Goal: Information Seeking & Learning: Learn about a topic

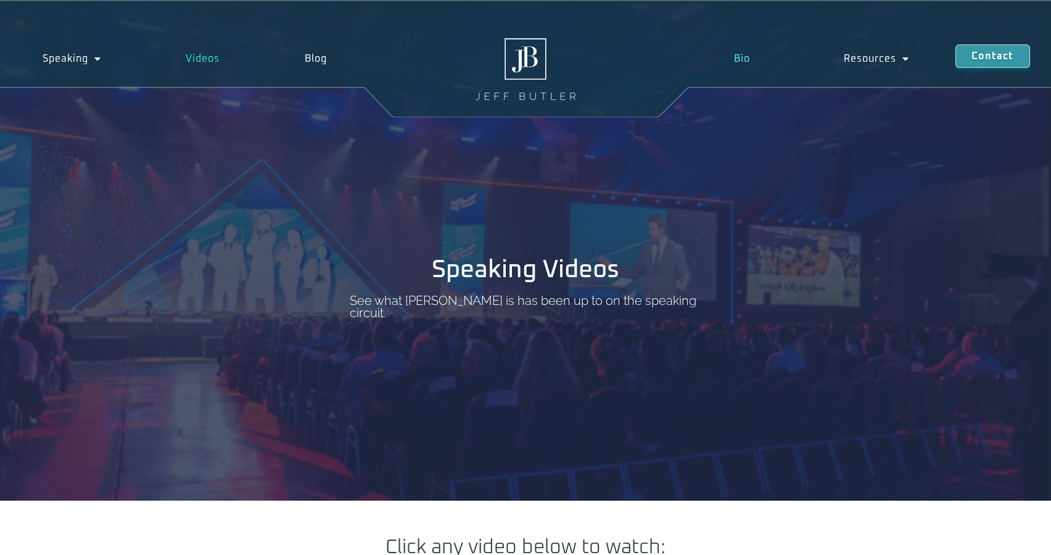
click at [739, 59] on link "Bio" at bounding box center [742, 58] width 109 height 28
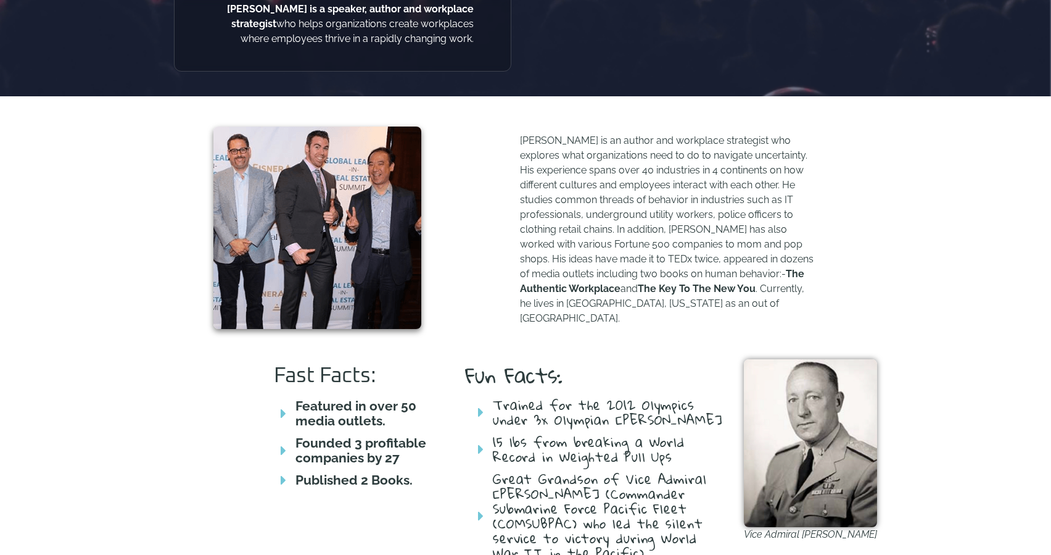
scroll to position [433, 0]
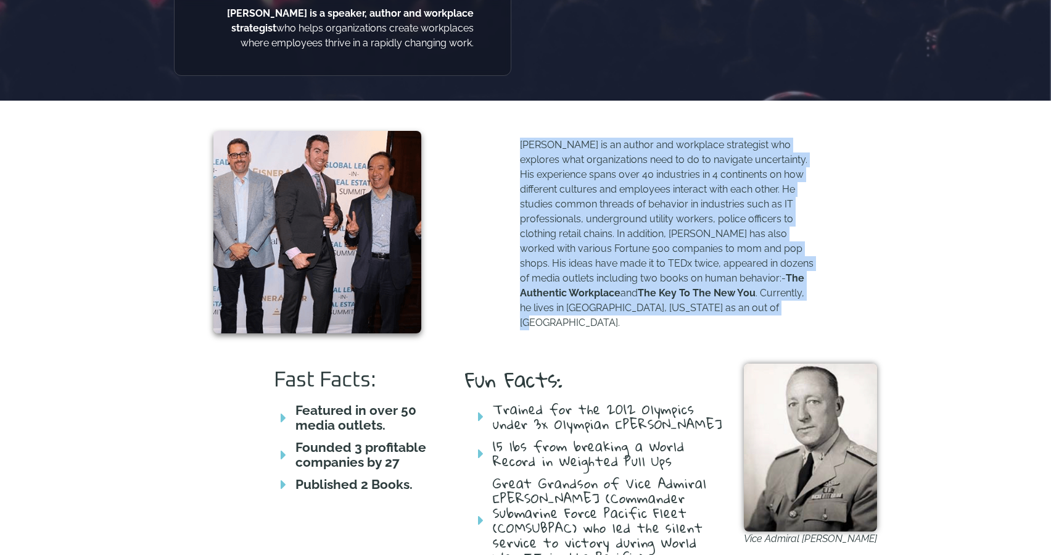
drag, startPoint x: 733, startPoint y: 313, endPoint x: 520, endPoint y: 146, distance: 270.3
click at [520, 146] on p "Jeff Butler is an author and workplace strategist who explores what organizatio…" at bounding box center [668, 234] width 296 height 193
copy p "Jeff Butler is an author and workplace strategist who explores what organizatio…"
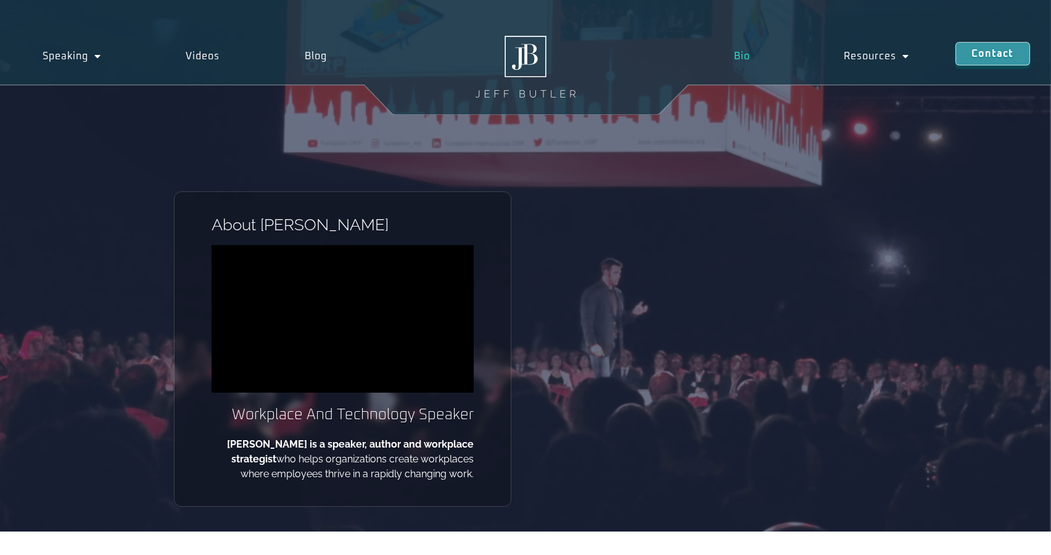
scroll to position [0, 0]
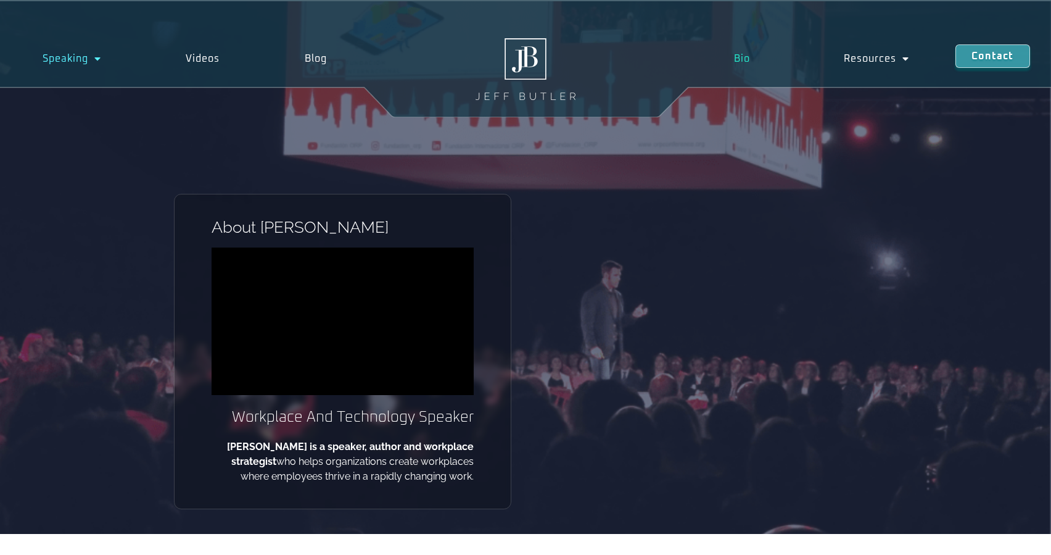
click at [92, 54] on span "Menu" at bounding box center [94, 59] width 13 height 22
click at [102, 61] on link "Speaking" at bounding box center [72, 58] width 144 height 28
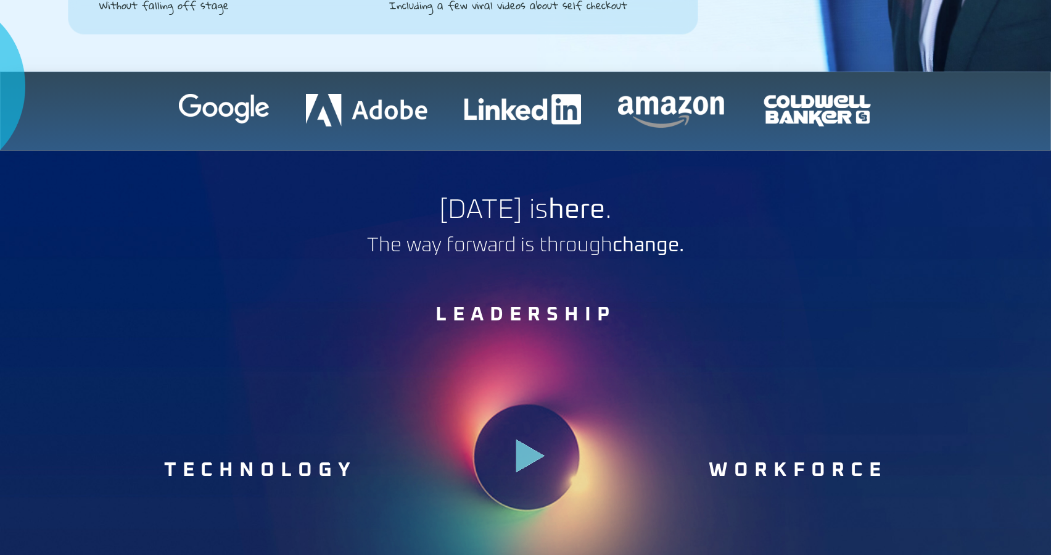
scroll to position [413, 0]
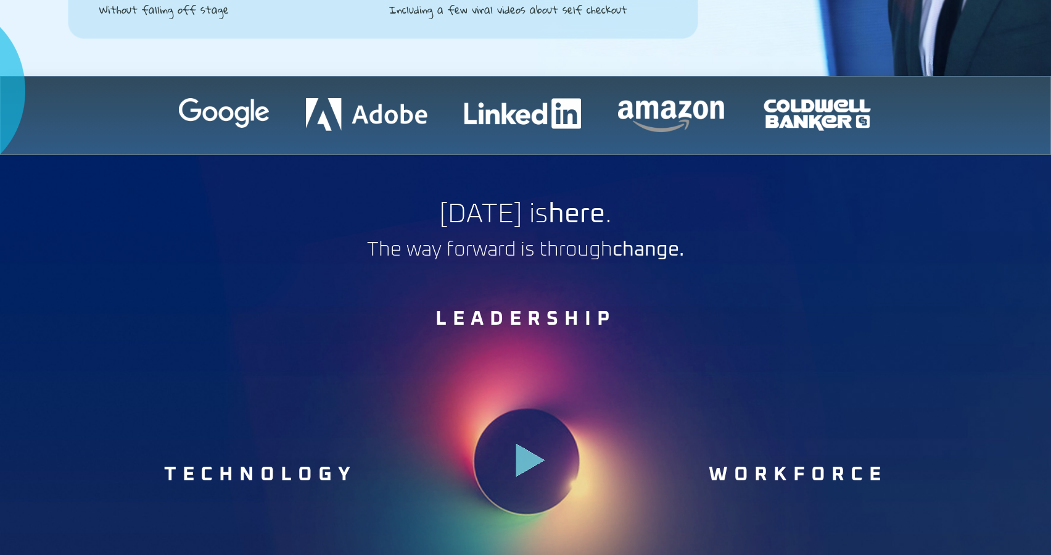
click at [521, 119] on img at bounding box center [523, 113] width 117 height 31
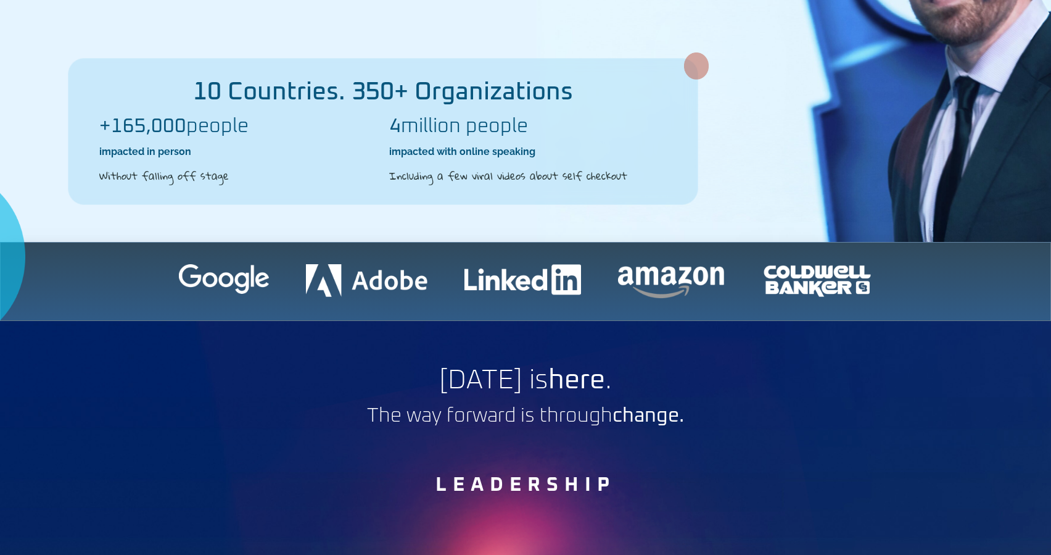
scroll to position [0, 0]
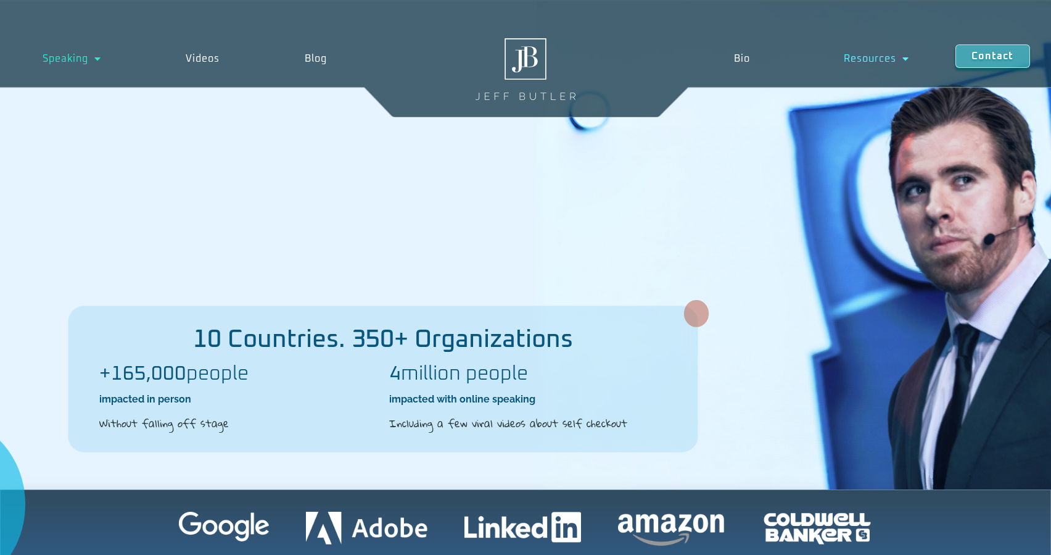
click at [879, 56] on link "Resources" at bounding box center [876, 58] width 159 height 28
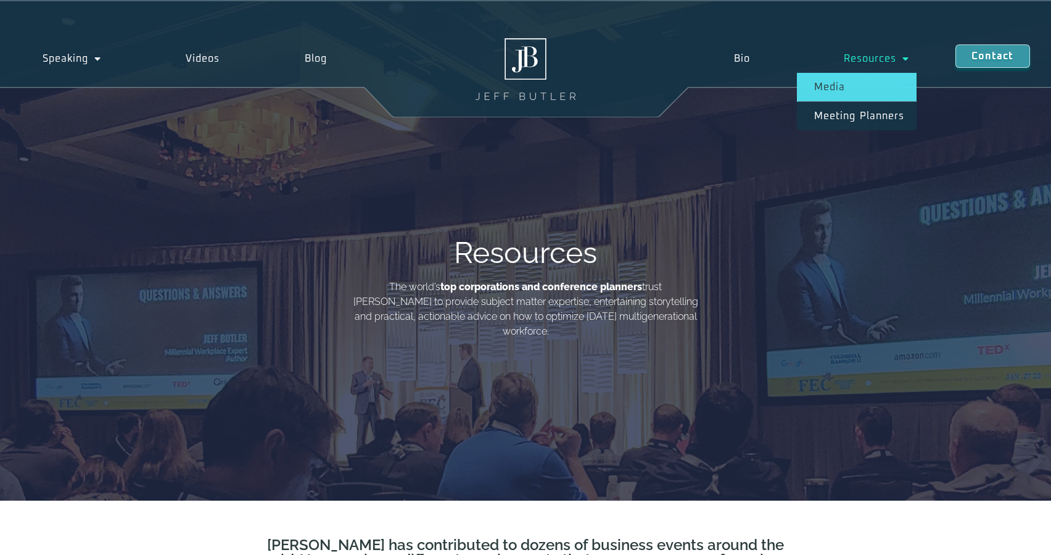
click at [874, 85] on link "Media" at bounding box center [857, 87] width 120 height 28
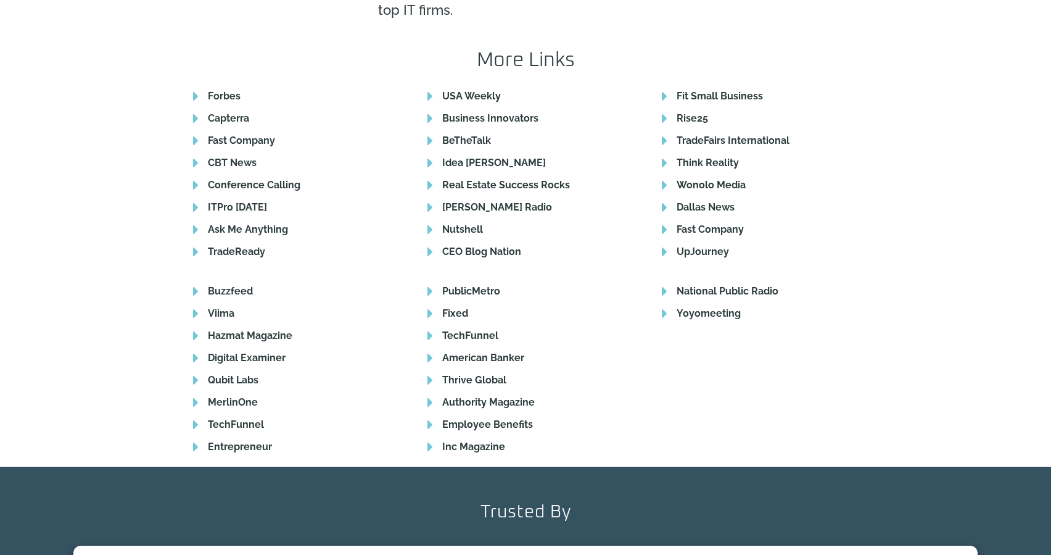
scroll to position [2006, 0]
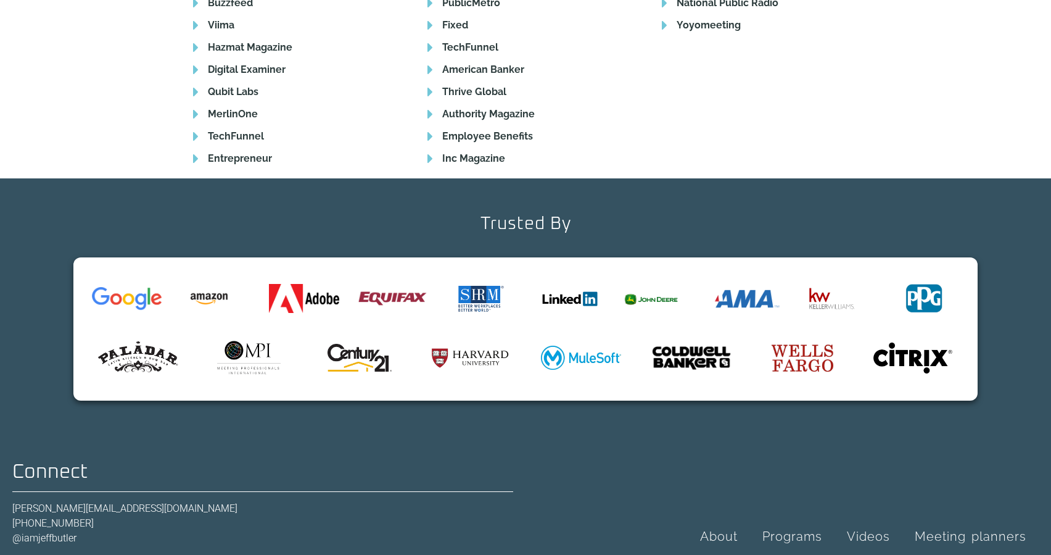
click at [724, 522] on link "About" at bounding box center [719, 536] width 62 height 28
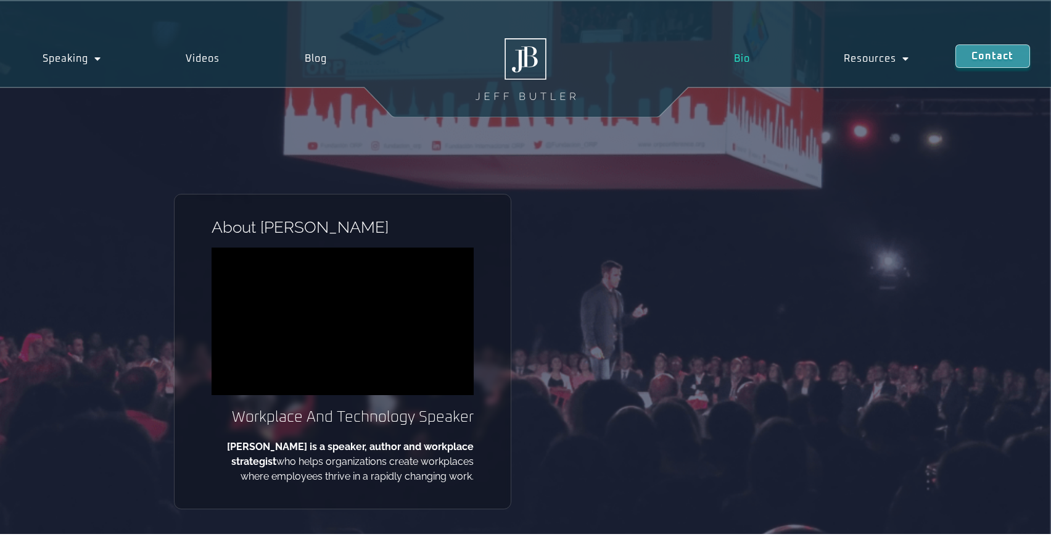
click at [737, 54] on link "Bio" at bounding box center [742, 58] width 109 height 28
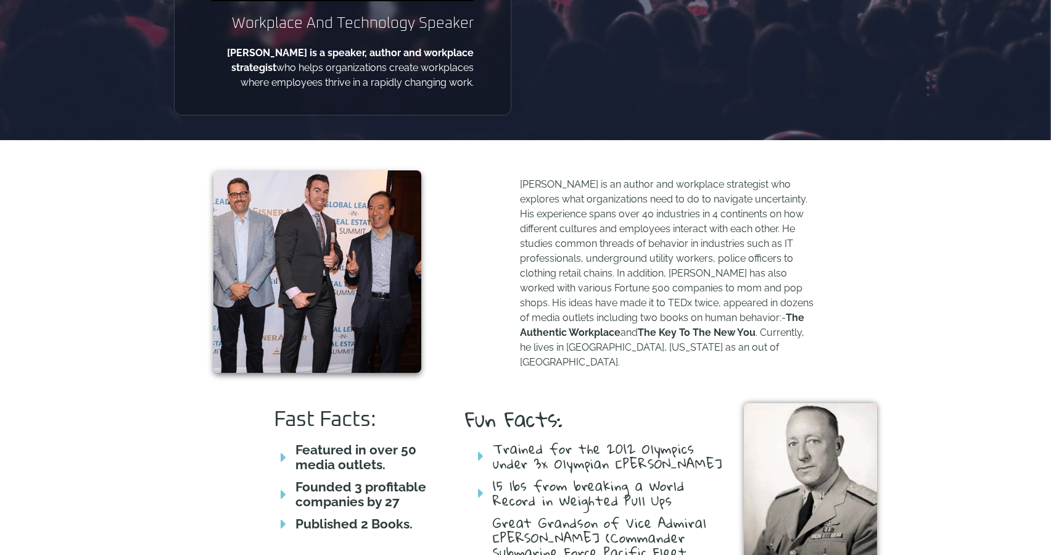
scroll to position [396, 0]
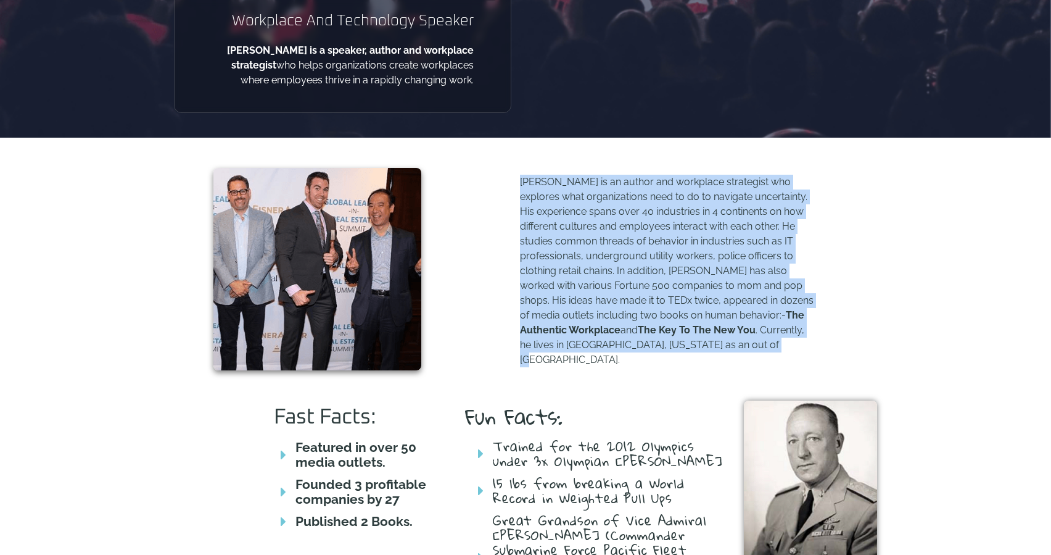
drag, startPoint x: 512, startPoint y: 190, endPoint x: 724, endPoint y: 349, distance: 265.0
click at [724, 349] on div "[PERSON_NAME] is an author and workplace strategist who explores what organizat…" at bounding box center [656, 269] width 444 height 214
